Goal: Task Accomplishment & Management: Use online tool/utility

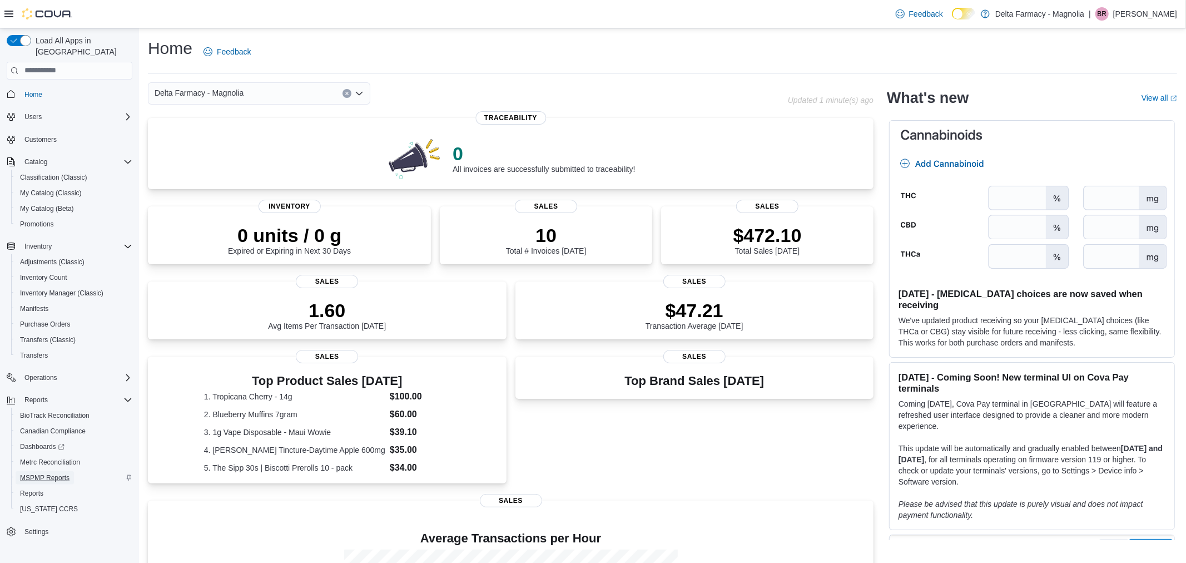
click at [49, 471] on span "MSPMP Reports" at bounding box center [44, 477] width 49 height 13
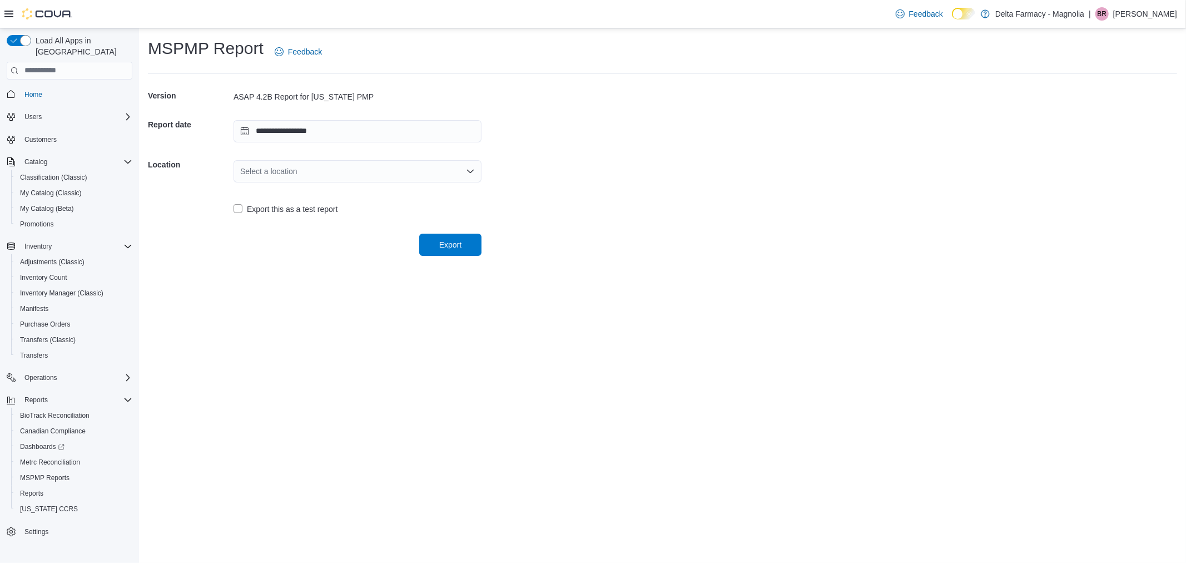
click at [330, 178] on div "Select a location" at bounding box center [358, 171] width 248 height 22
click at [298, 207] on span "Delta Farmacy - Magnolia" at bounding box center [364, 205] width 221 height 11
click at [440, 235] on span "Export" at bounding box center [450, 244] width 49 height 22
